Goal: Task Accomplishment & Management: Use online tool/utility

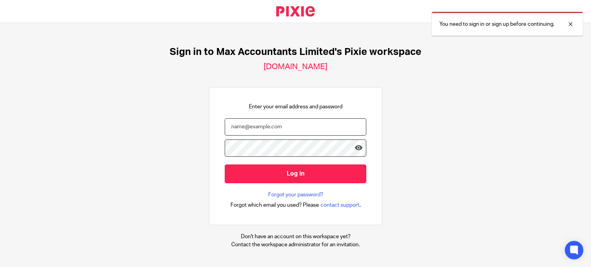
type input "tom@maxaccountants.co.uk"
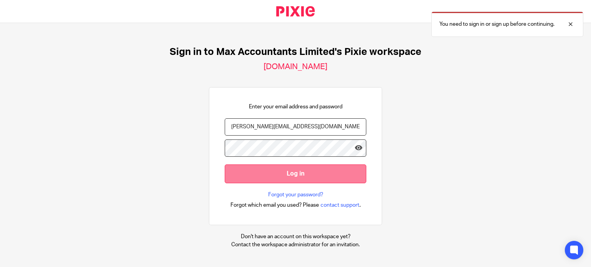
click at [297, 175] on input "Log in" at bounding box center [296, 174] width 142 height 19
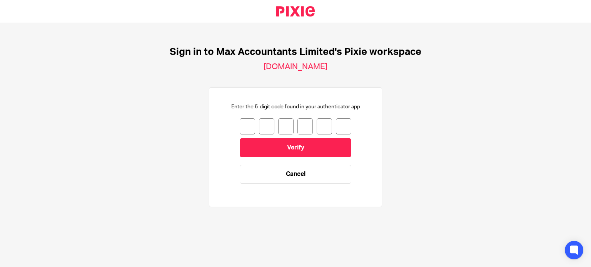
click at [240, 126] on input "number" at bounding box center [247, 126] width 15 height 16
click at [260, 125] on input "number" at bounding box center [266, 126] width 15 height 16
click at [244, 128] on input "number" at bounding box center [247, 126] width 15 height 16
click at [185, 97] on div "Sign in to Max Accountants Limited's Pixie workspace maxaccountants.usepixie.ne…" at bounding box center [295, 130] width 591 height 215
click at [240, 122] on input "number" at bounding box center [247, 126] width 15 height 16
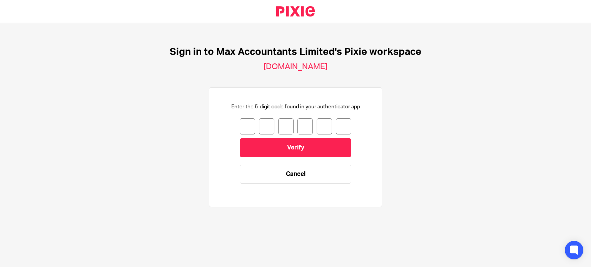
type input "5"
type input "2"
type input "5"
type input "7"
type input "5"
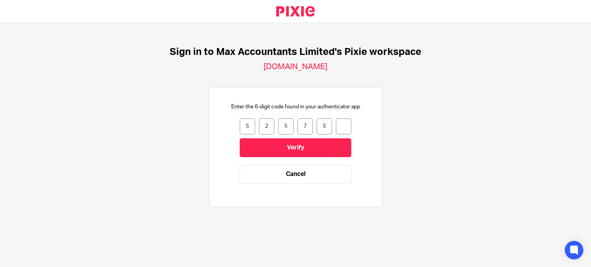
type input "5"
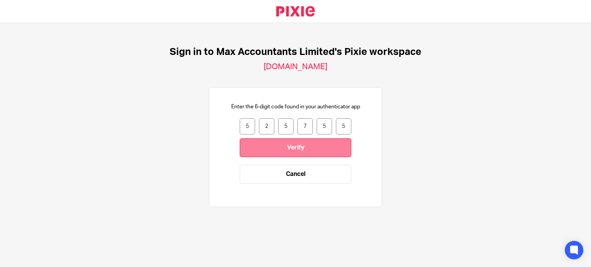
click at [278, 144] on input "Verify" at bounding box center [296, 147] width 112 height 19
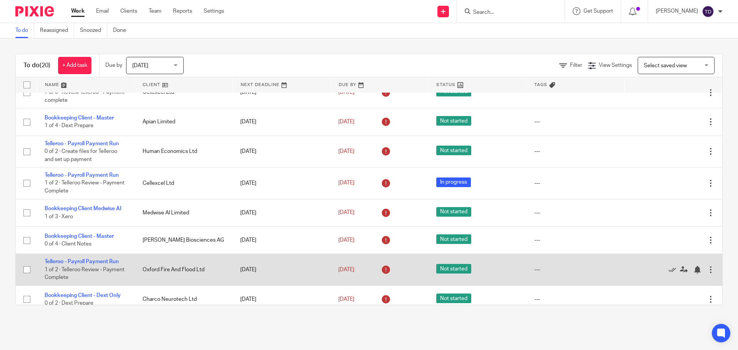
scroll to position [152, 0]
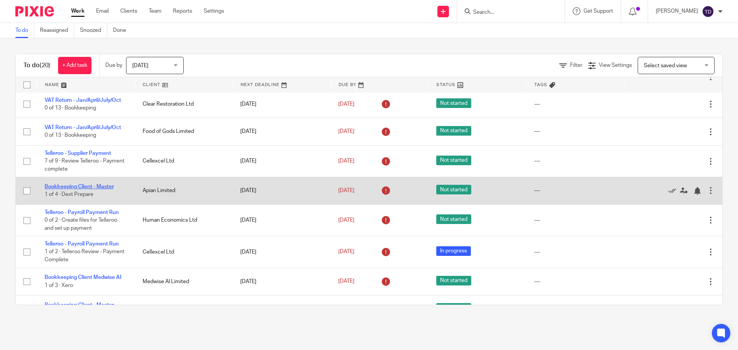
click at [102, 188] on link "Bookkeeping Client - Master" at bounding box center [79, 186] width 69 height 5
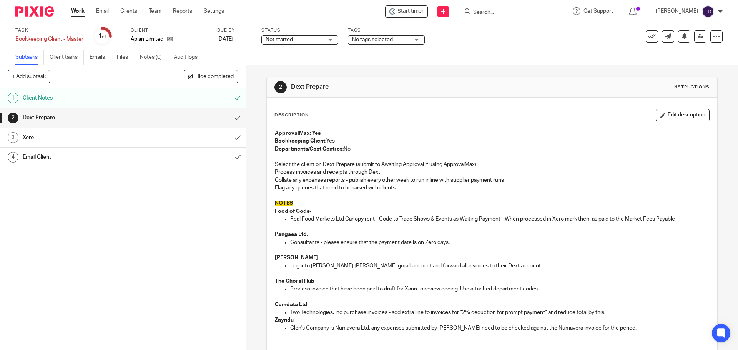
click at [400, 114] on div "Description Edit description" at bounding box center [492, 115] width 435 height 12
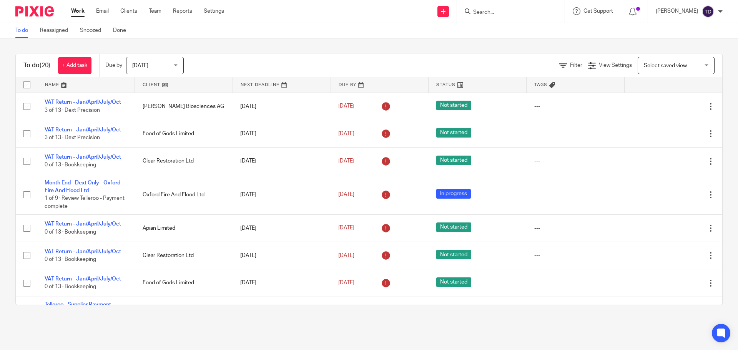
click at [518, 10] on input "Search" at bounding box center [507, 12] width 69 height 7
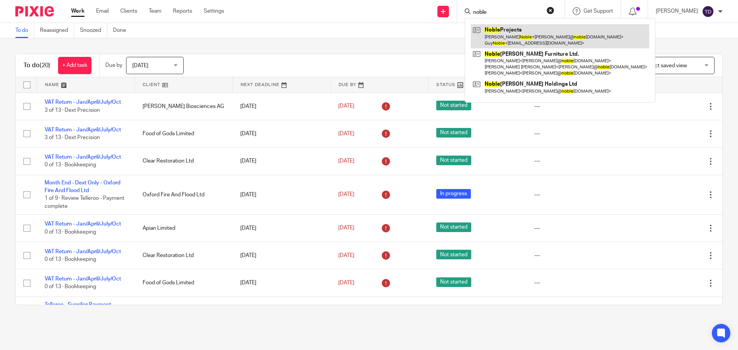
type input "noble"
click at [520, 36] on link at bounding box center [560, 36] width 178 height 24
